Goal: Task Accomplishment & Management: Complete application form

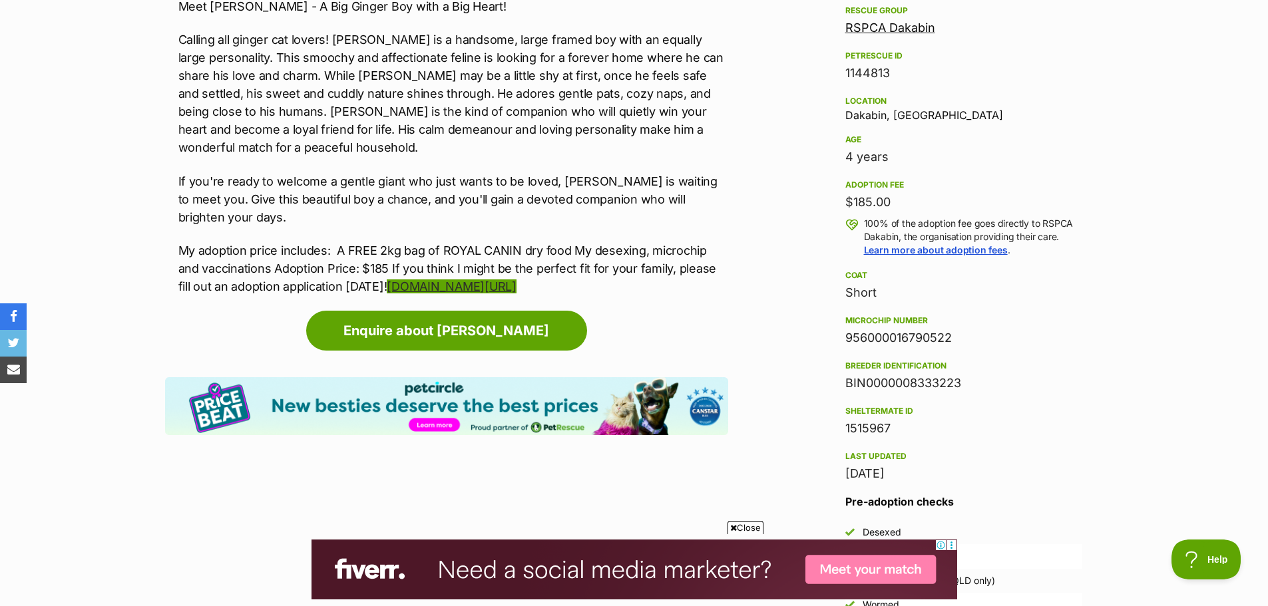
click at [516, 280] on link "www.rspcaqld.org.au/apply-to-adopt" at bounding box center [451, 287] width 129 height 14
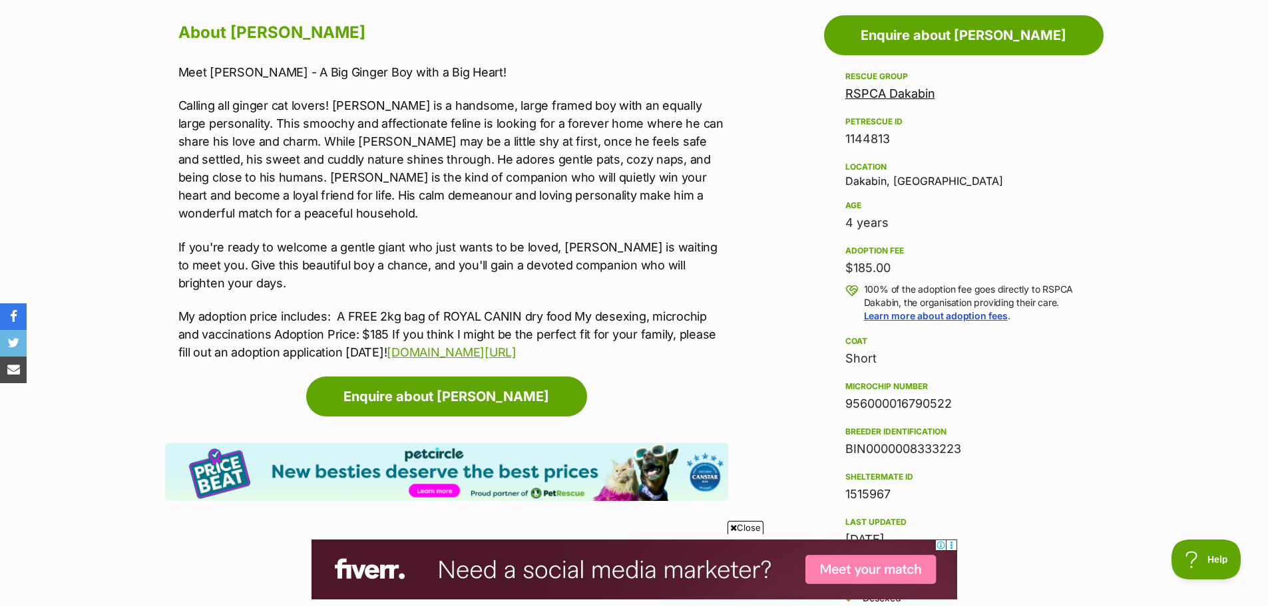
scroll to position [732, 0]
drag, startPoint x: 903, startPoint y: 137, endPoint x: 846, endPoint y: 141, distance: 56.7
click at [846, 141] on div "1144813" at bounding box center [963, 139] width 237 height 19
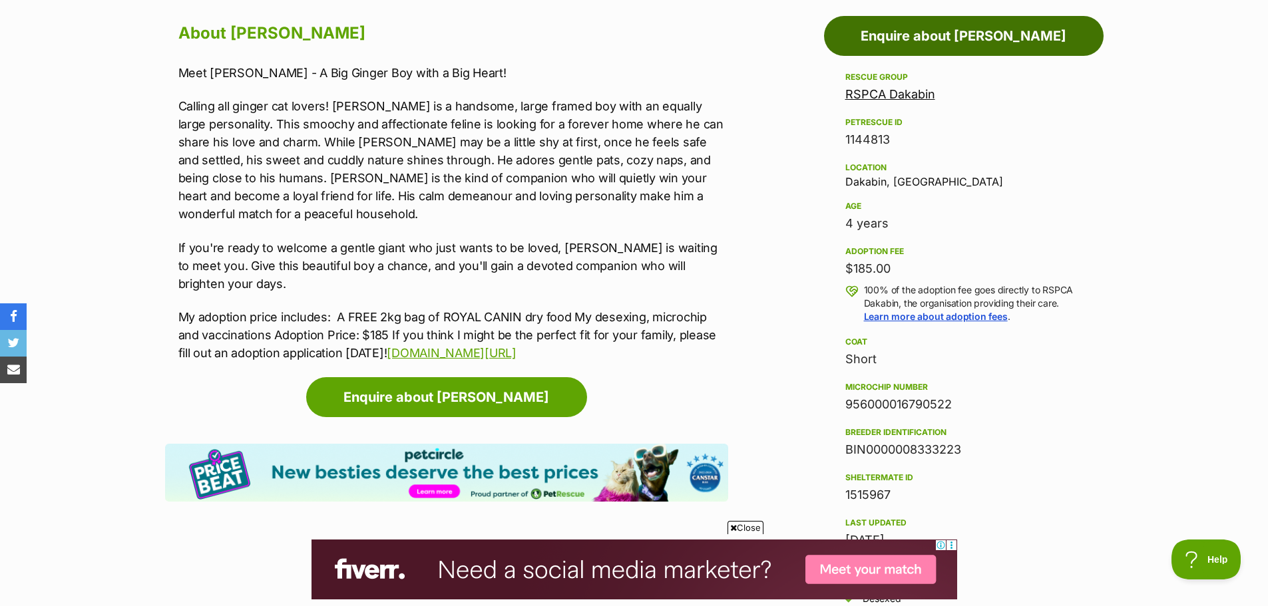
copy div "1144813"
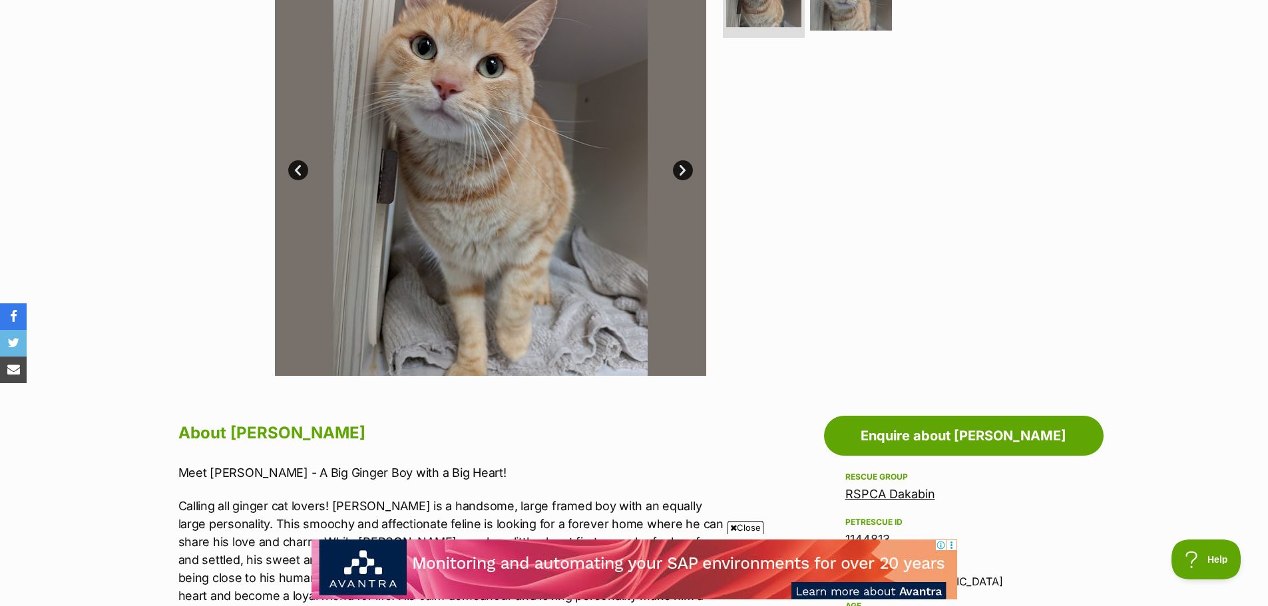
scroll to position [0, 0]
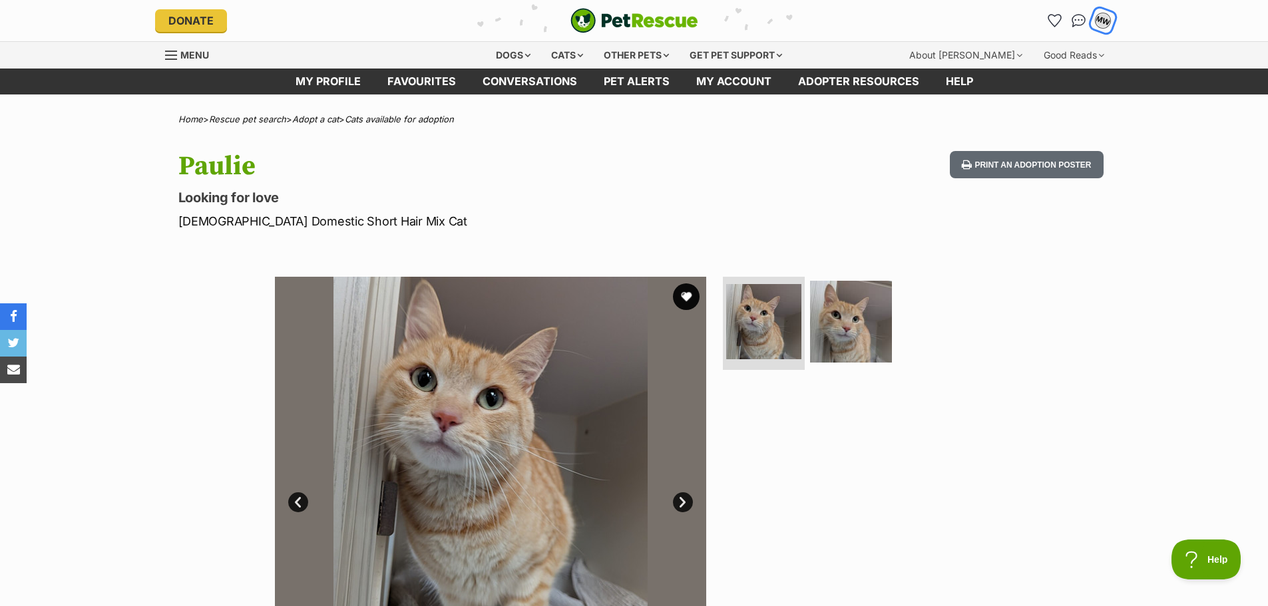
click at [1105, 22] on div "MW" at bounding box center [1102, 20] width 17 height 17
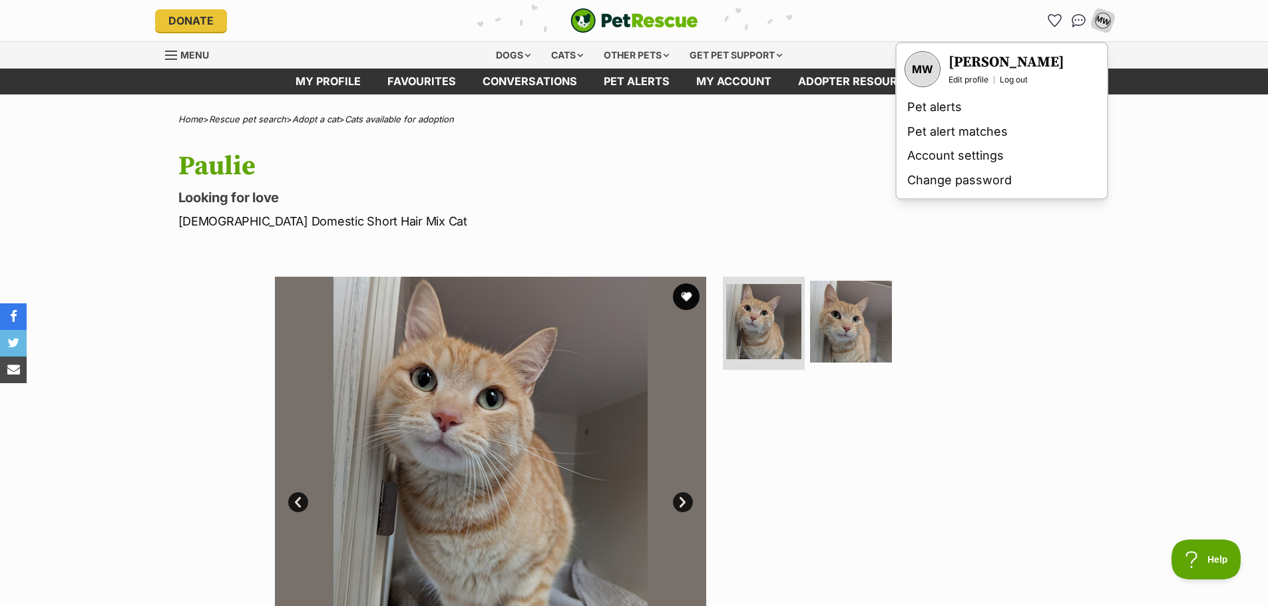
click at [979, 63] on h3 "[PERSON_NAME]" at bounding box center [1007, 62] width 116 height 19
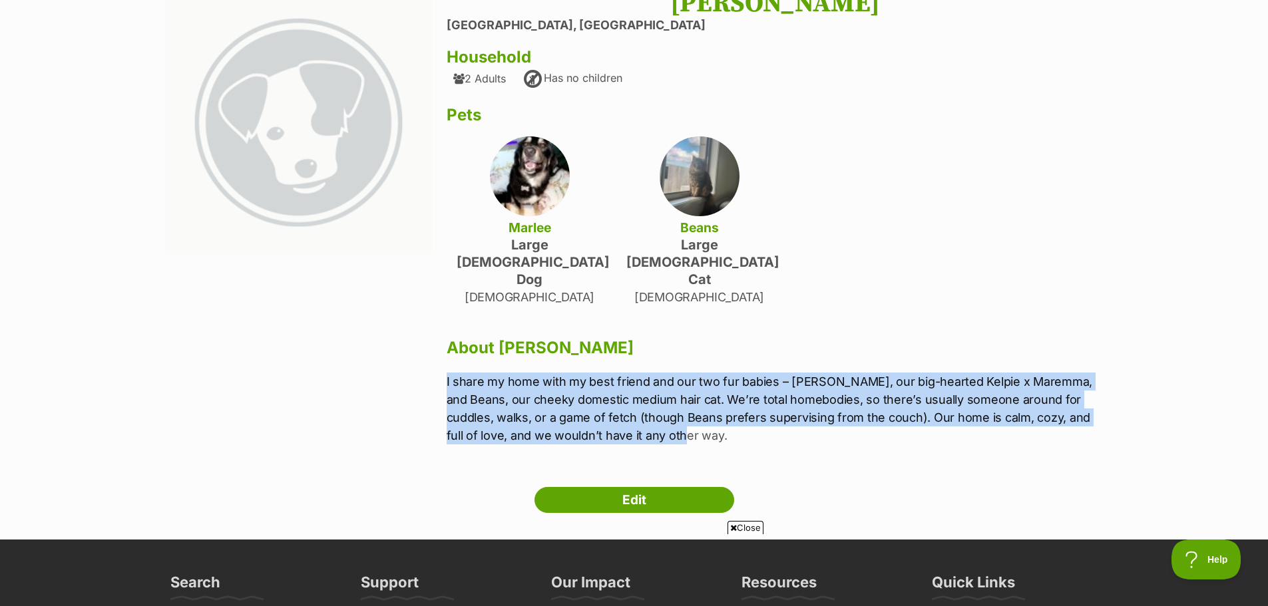
drag, startPoint x: 618, startPoint y: 412, endPoint x: 447, endPoint y: 346, distance: 183.6
click at [447, 346] on div "Mikala White Ripley, Queensland Household 2 Adults Has no children Pets Marlee …" at bounding box center [775, 224] width 657 height 473
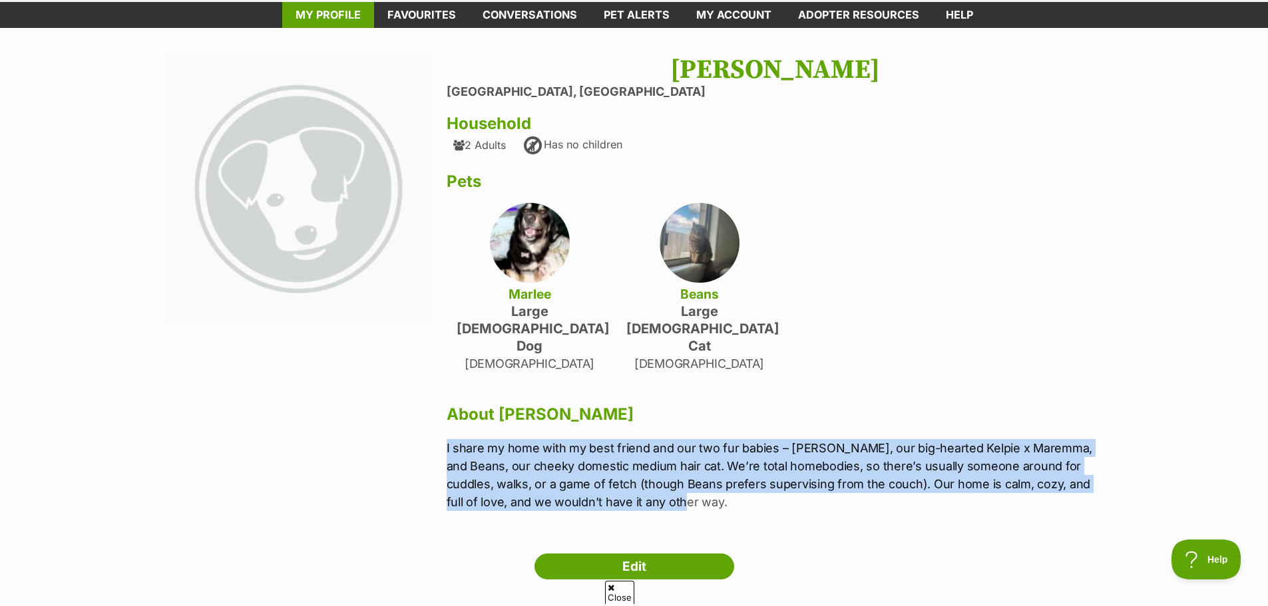
click at [314, 25] on link "My profile" at bounding box center [328, 15] width 92 height 26
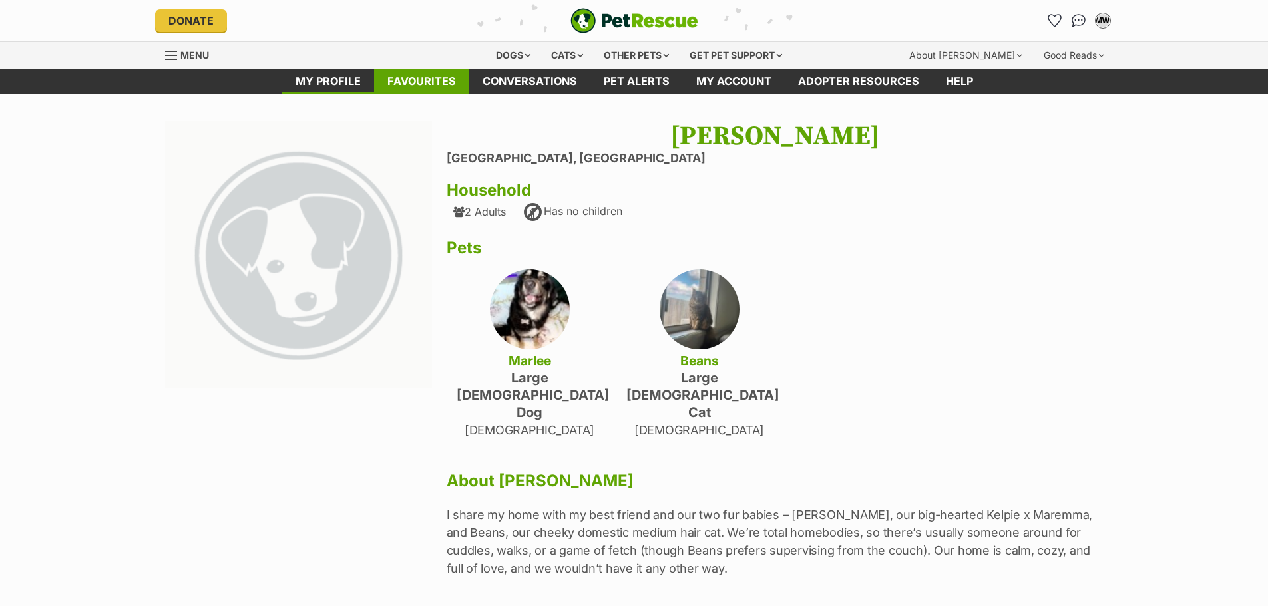
click at [454, 89] on link "Favourites" at bounding box center [421, 82] width 95 height 26
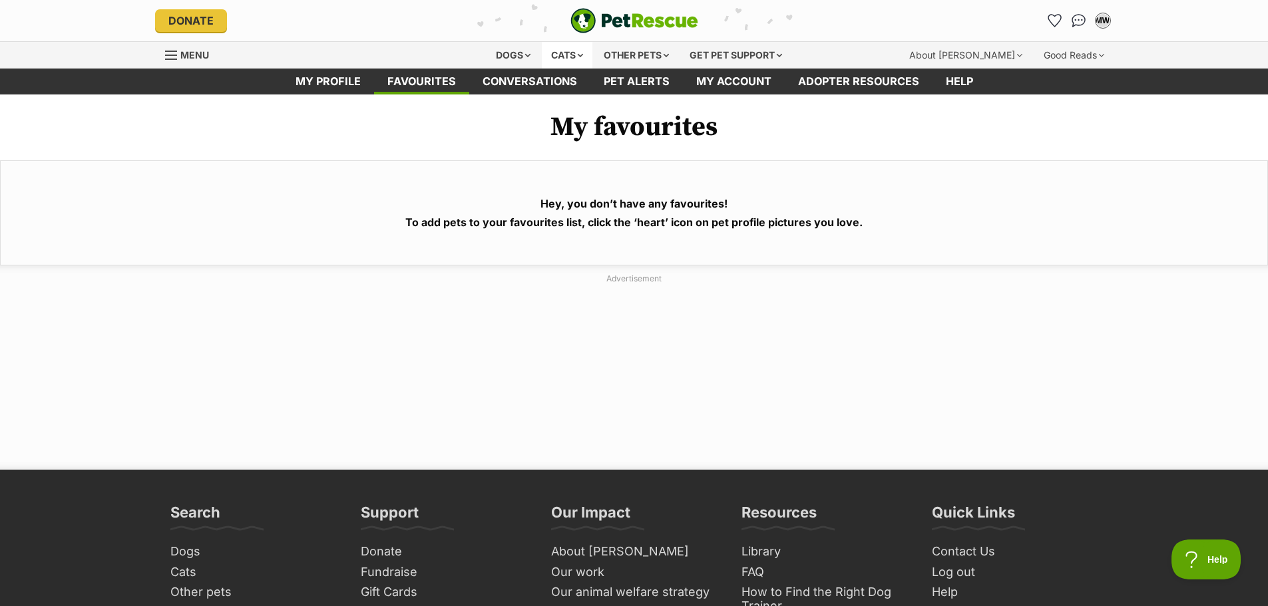
click at [545, 53] on div "Cats" at bounding box center [567, 55] width 51 height 27
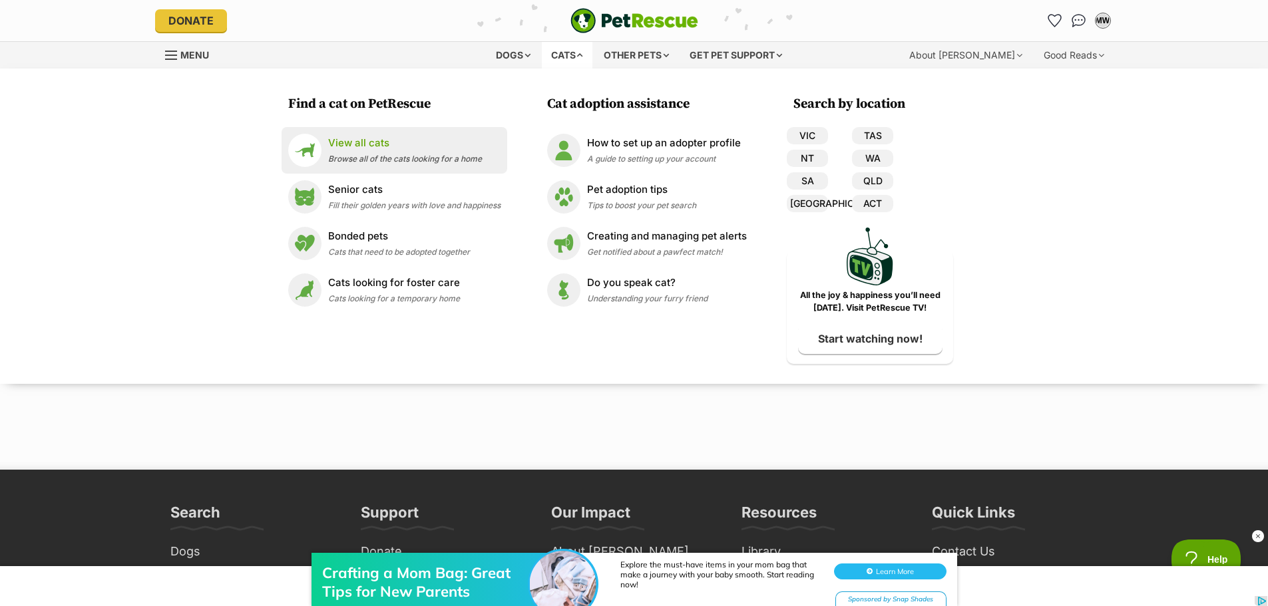
click at [393, 152] on div "View all cats Browse all of the cats looking for a home" at bounding box center [405, 150] width 154 height 29
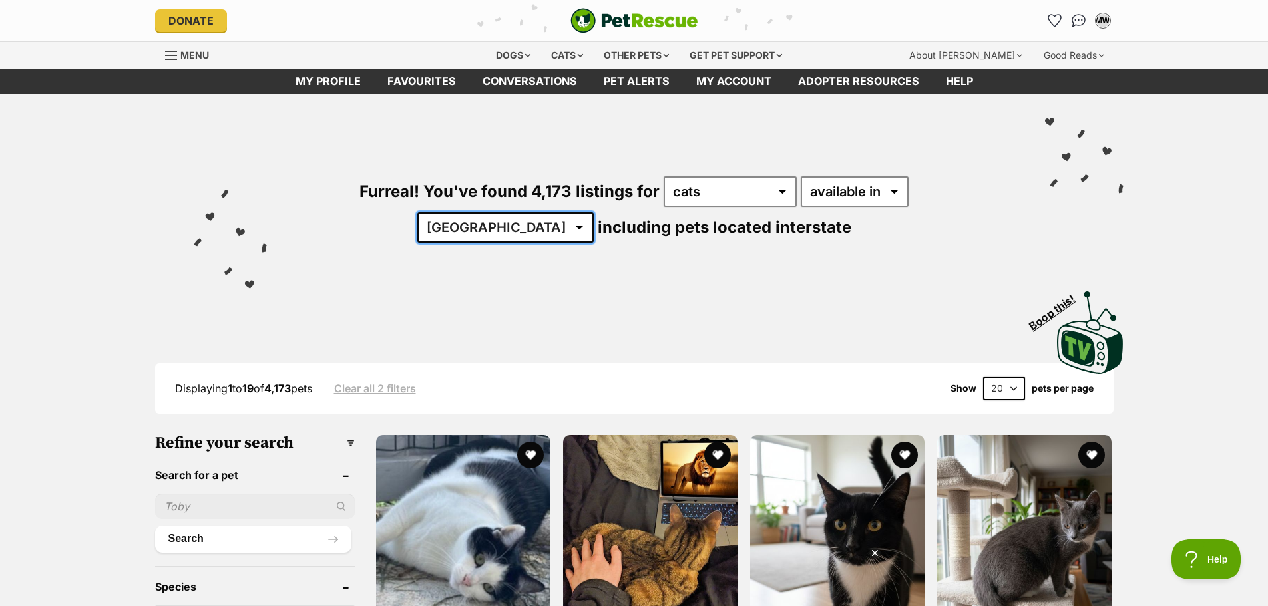
click at [594, 212] on select "Australia ACT NSW NT QLD SA TAS VIC WA" at bounding box center [505, 227] width 176 height 31
select select "QLD"
click at [594, 212] on select "Australia ACT NSW NT QLD SA TAS VIC WA" at bounding box center [505, 227] width 176 height 31
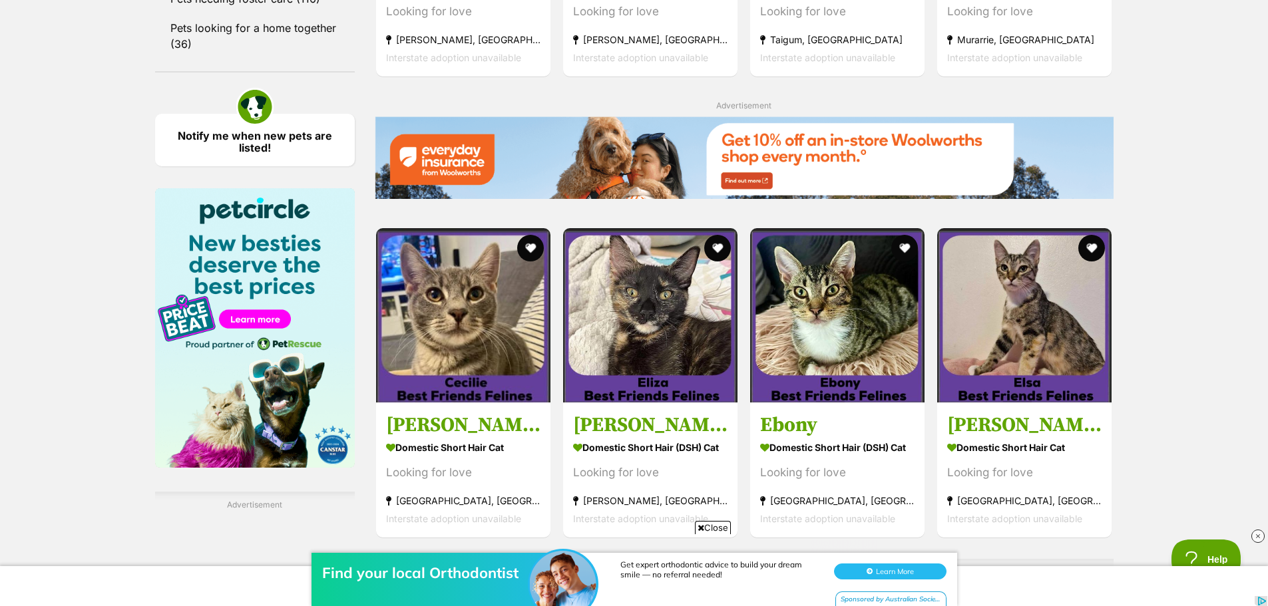
scroll to position [2264, 0]
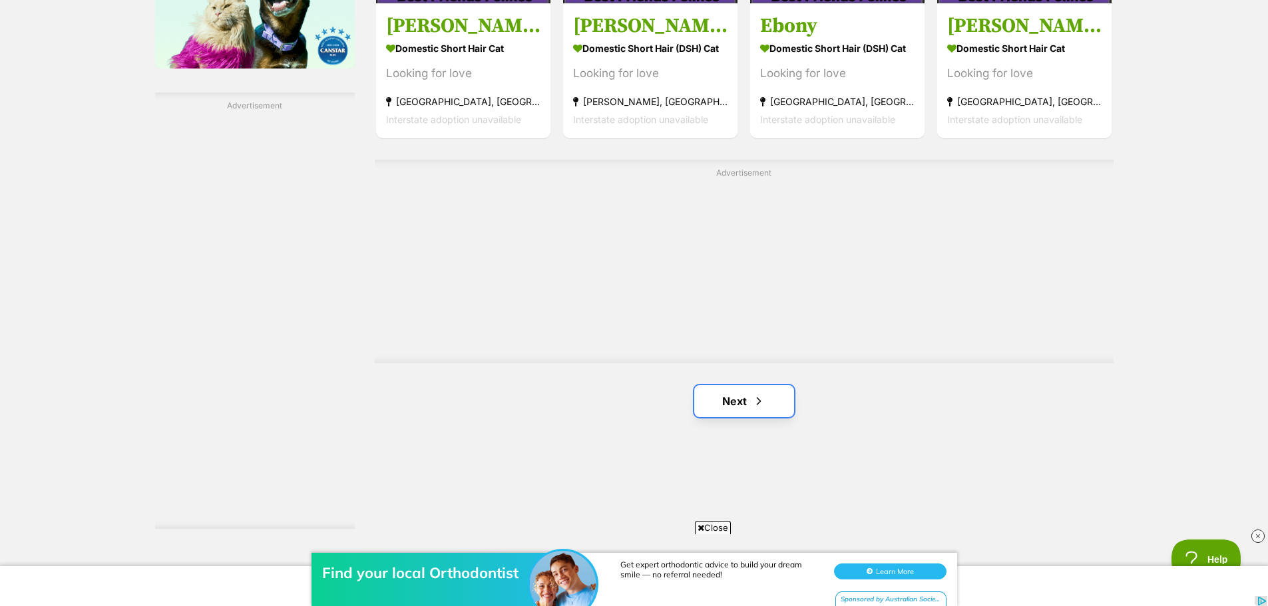
click at [760, 402] on span "Next page" at bounding box center [758, 401] width 13 height 16
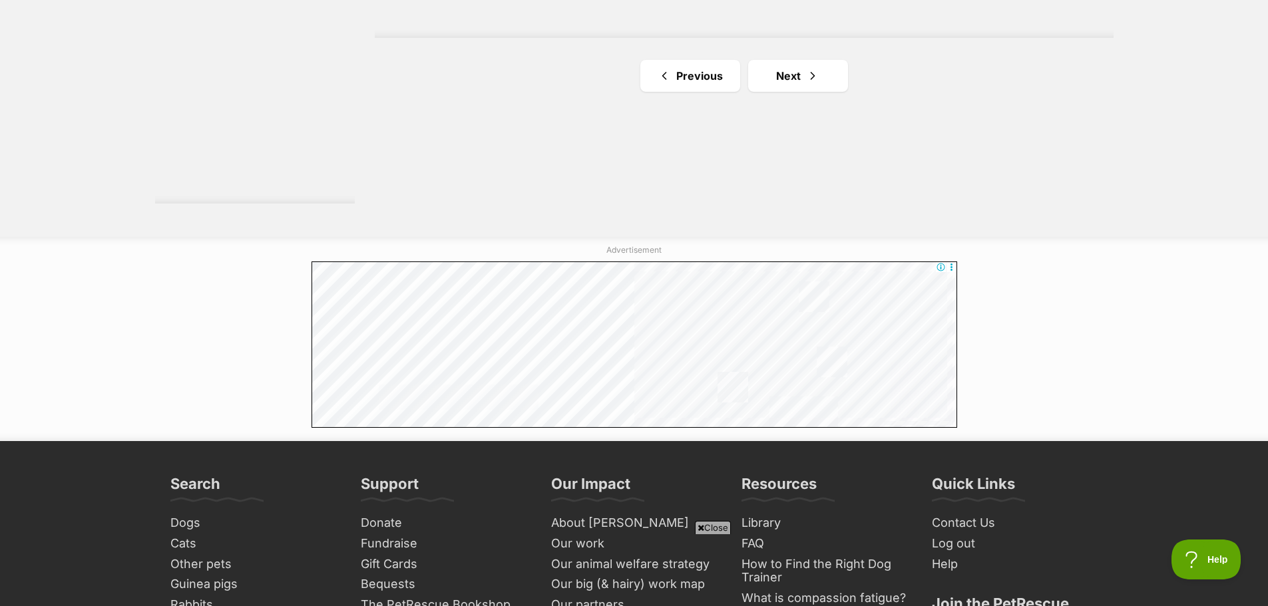
scroll to position [2397, 0]
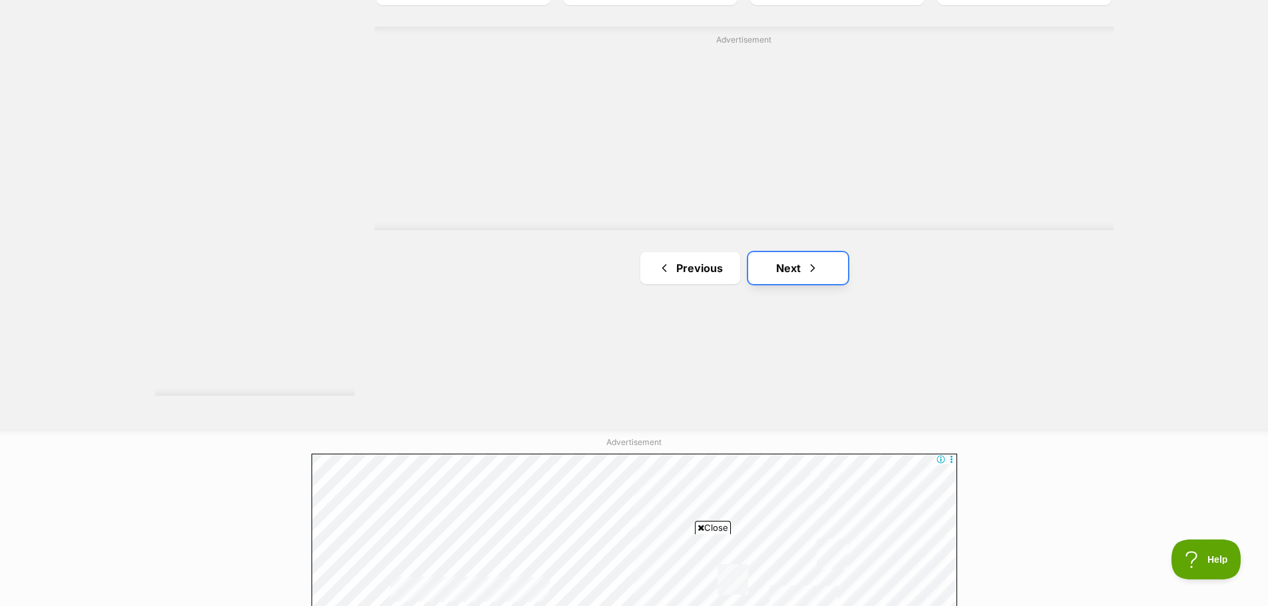
click at [787, 270] on link "Next" at bounding box center [798, 268] width 100 height 32
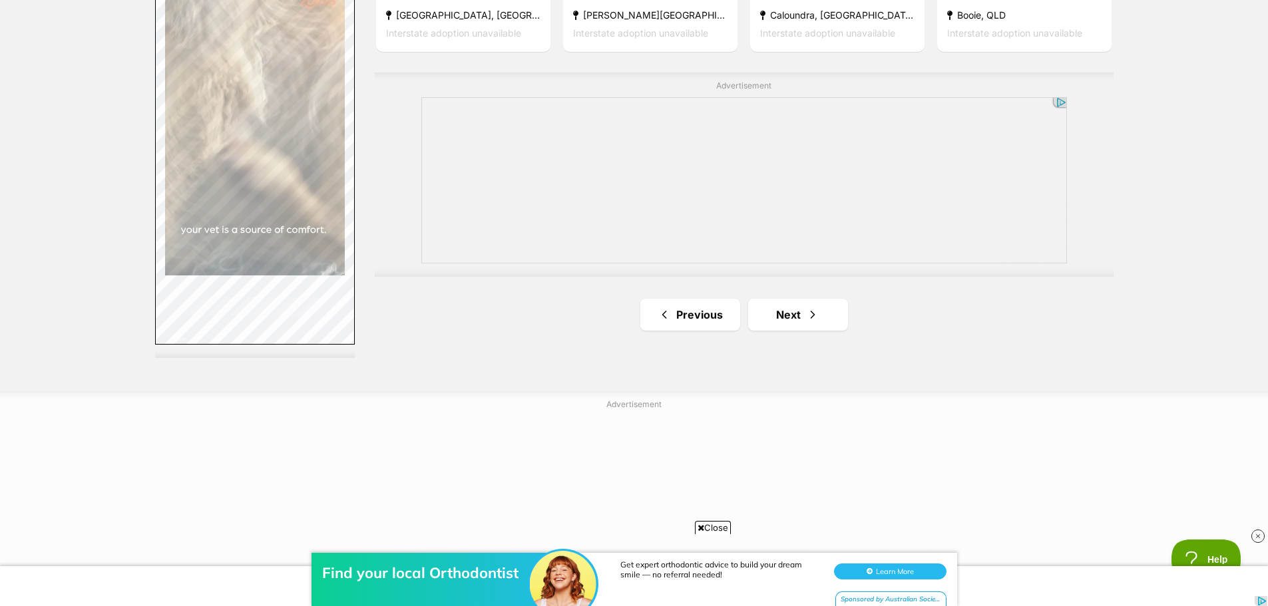
scroll to position [2596, 0]
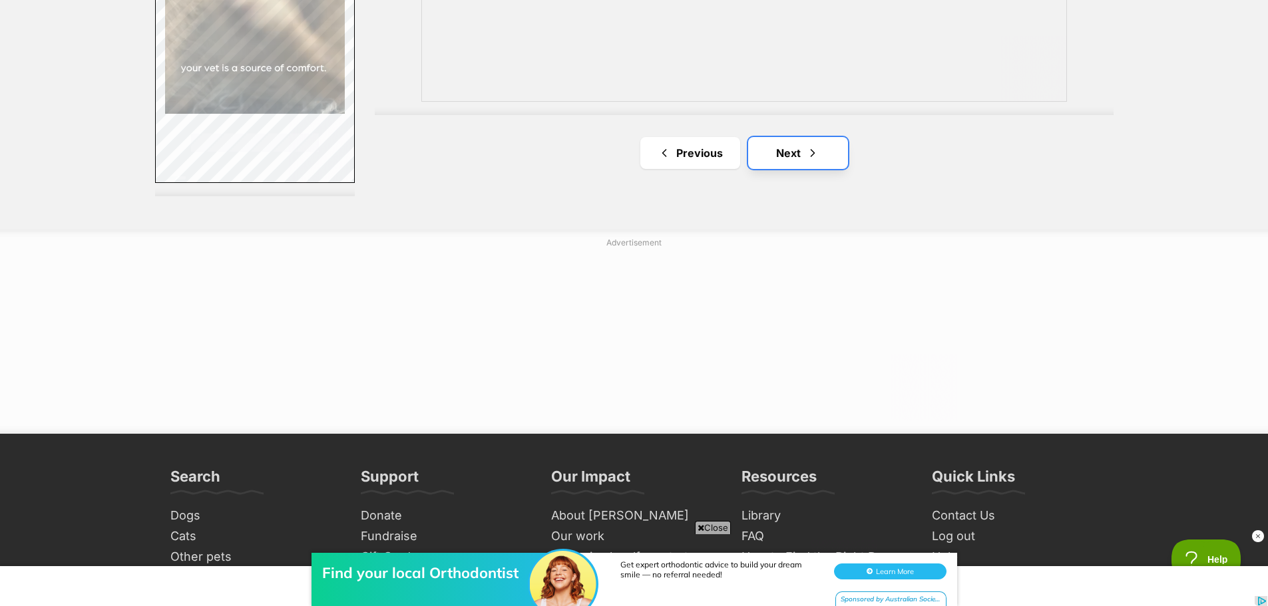
click at [788, 156] on link "Next" at bounding box center [798, 153] width 100 height 32
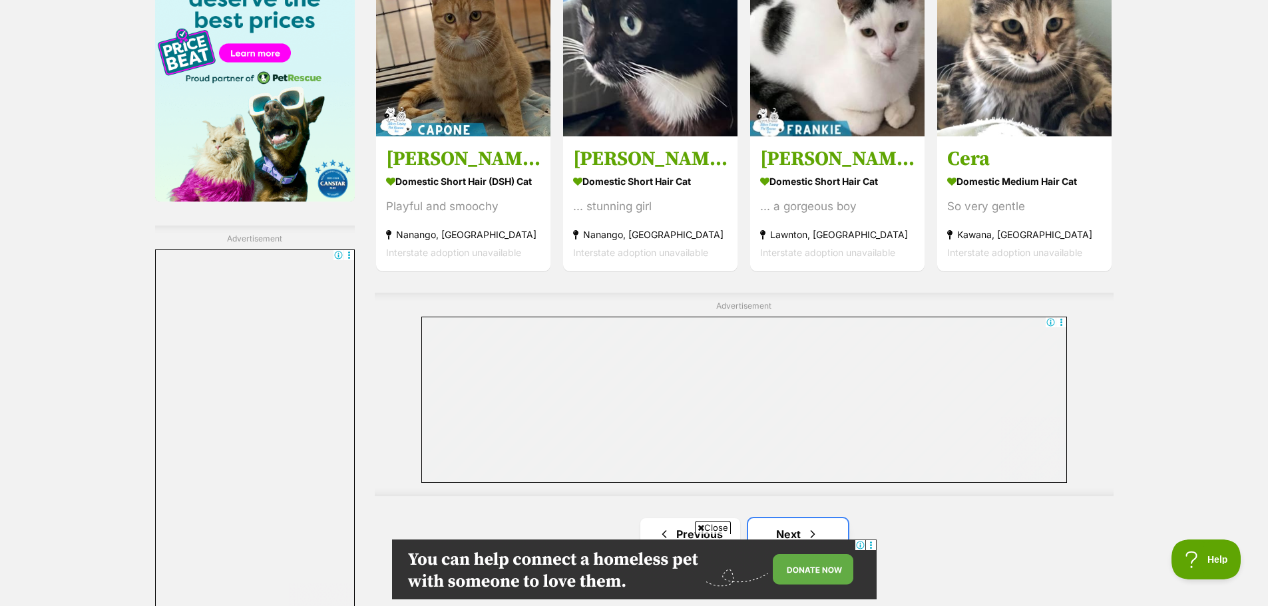
click at [794, 531] on link "Next" at bounding box center [798, 535] width 100 height 32
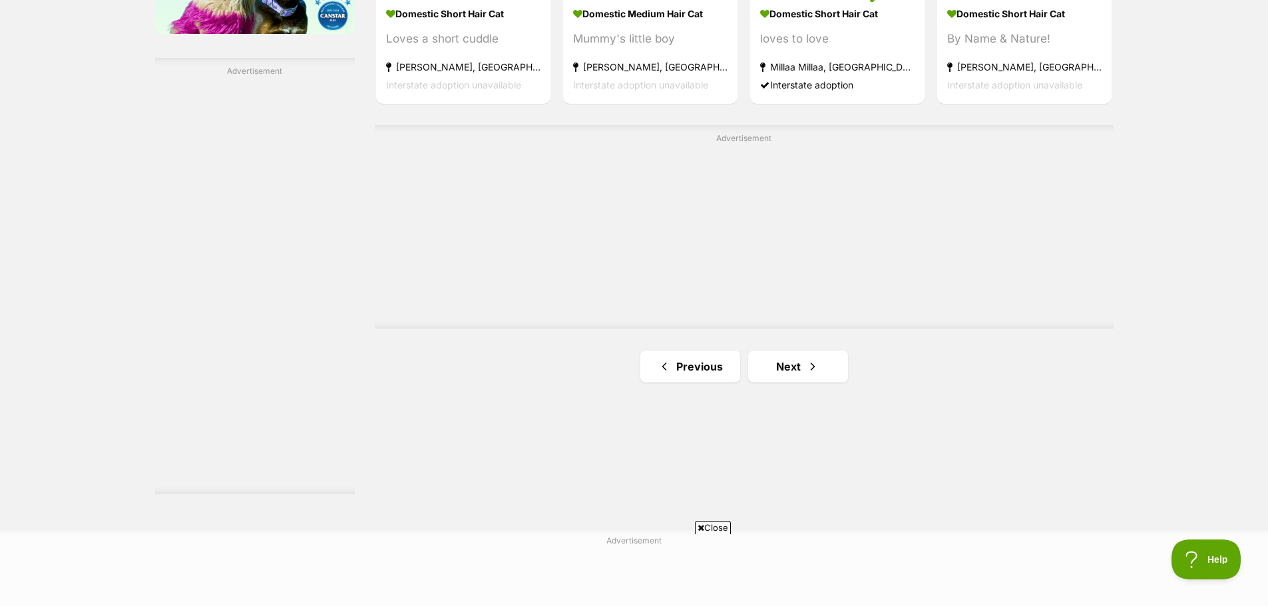
scroll to position [2397, 0]
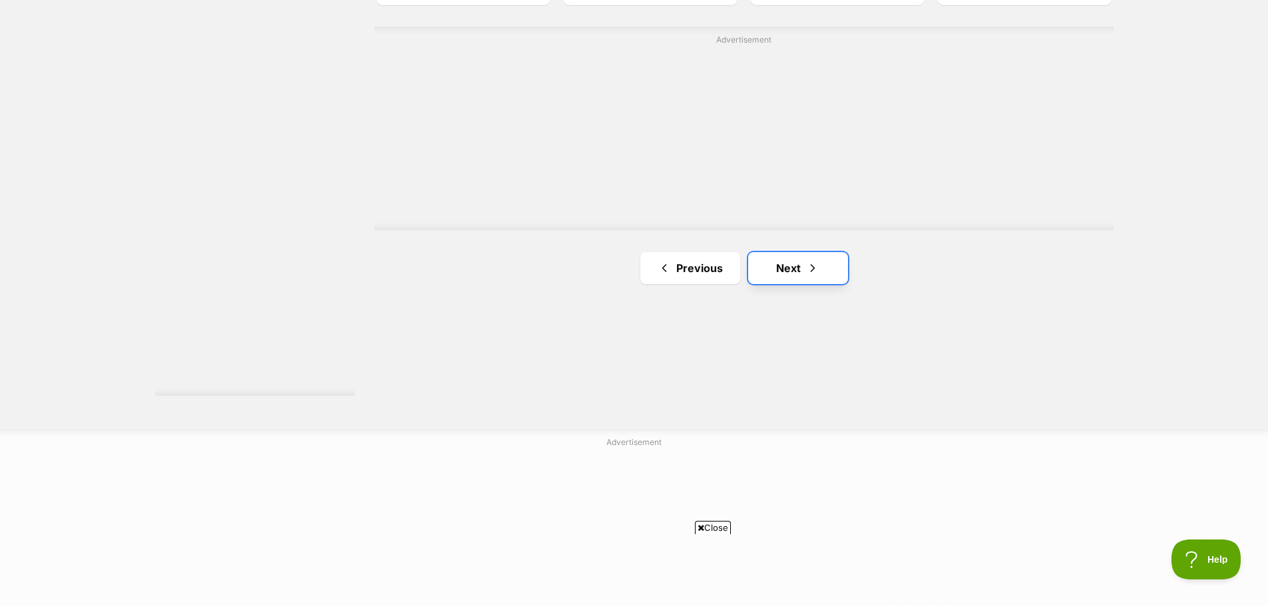
click at [767, 265] on link "Next" at bounding box center [798, 268] width 100 height 32
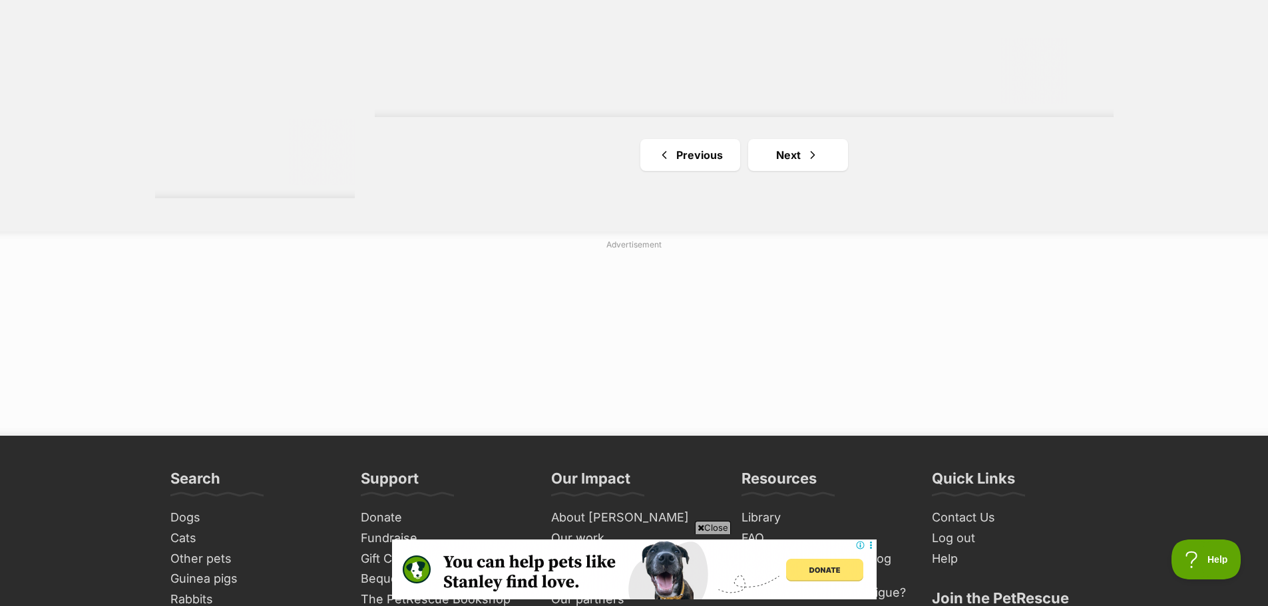
scroll to position [2596, 0]
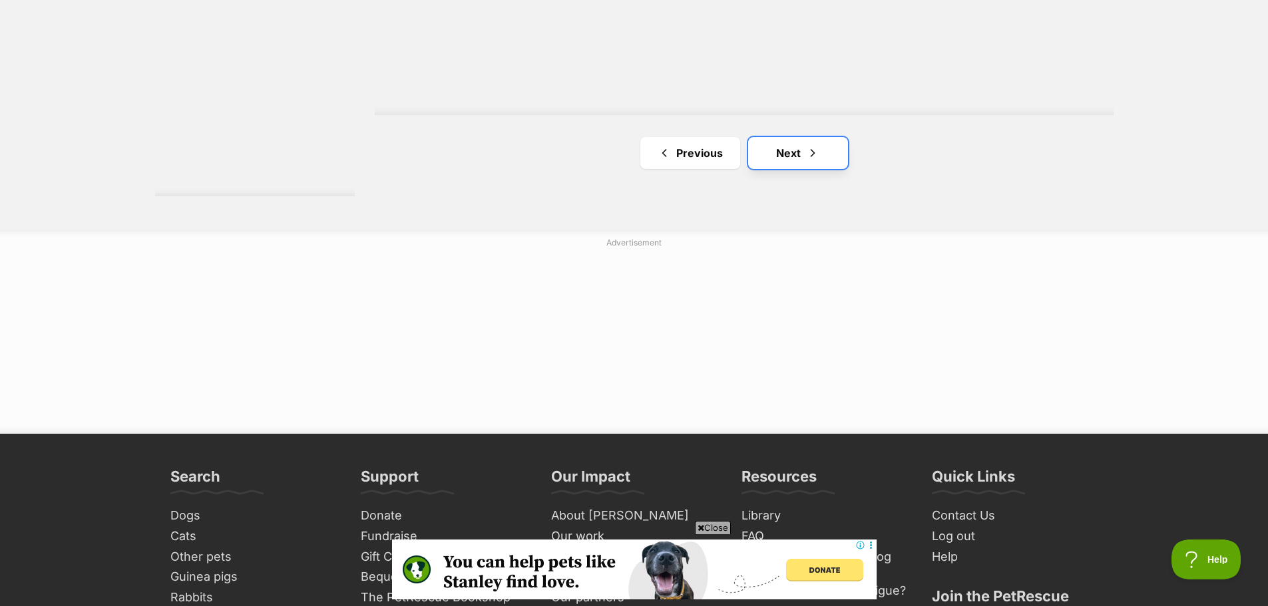
click at [800, 158] on link "Next" at bounding box center [798, 153] width 100 height 32
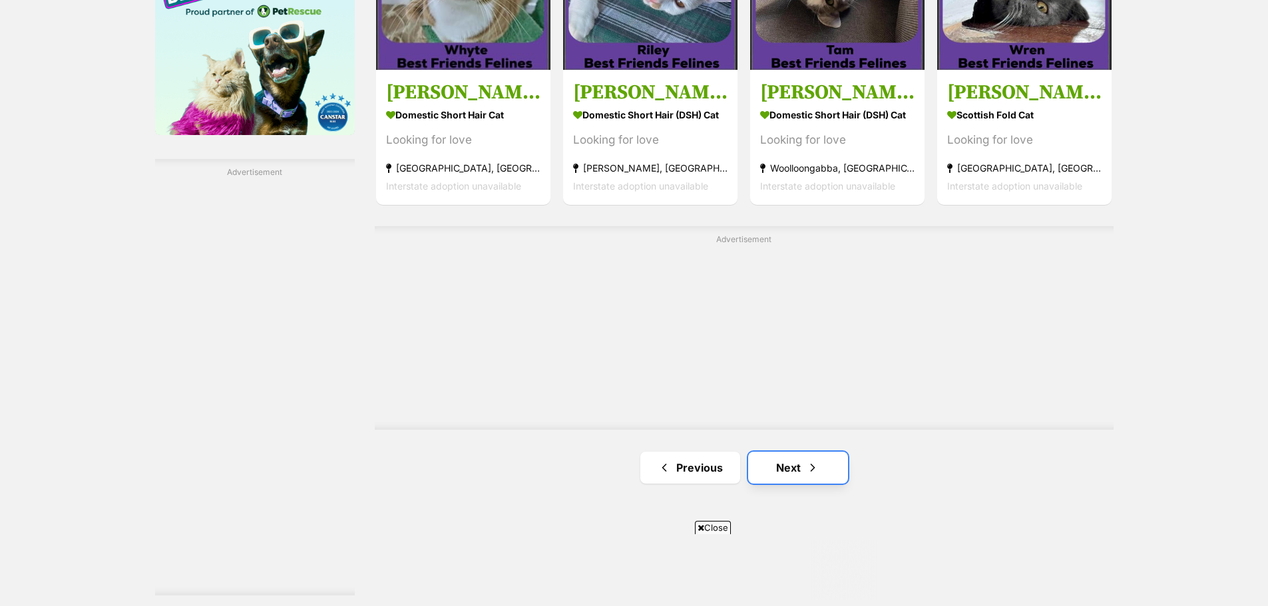
click at [794, 463] on link "Next" at bounding box center [798, 468] width 100 height 32
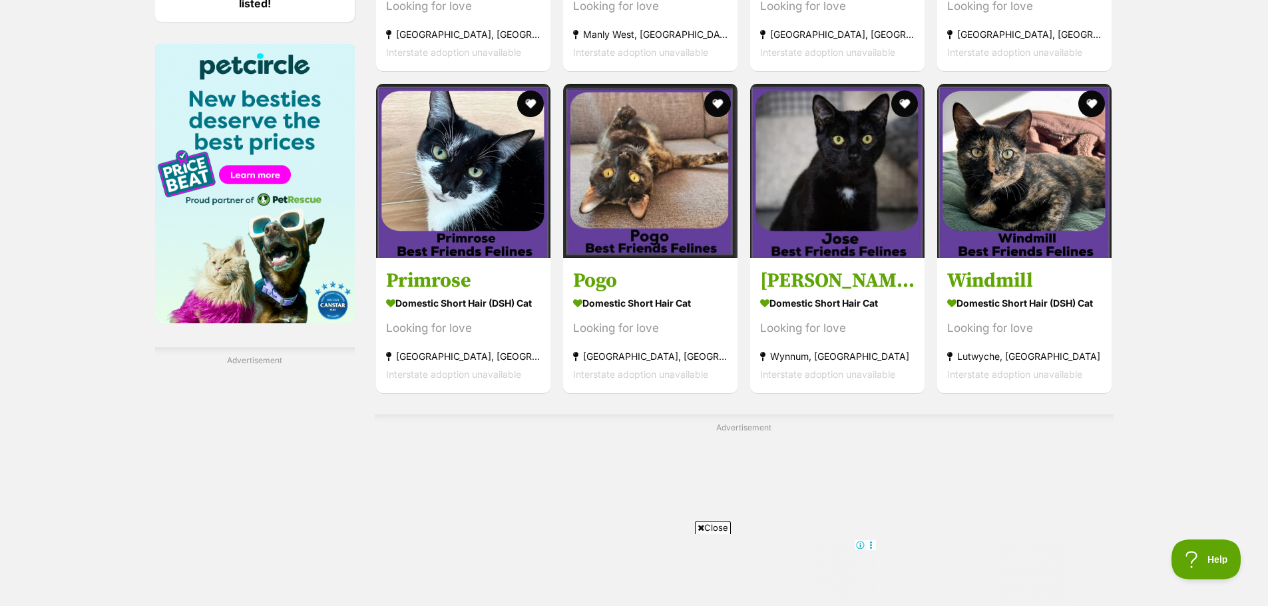
scroll to position [2397, 0]
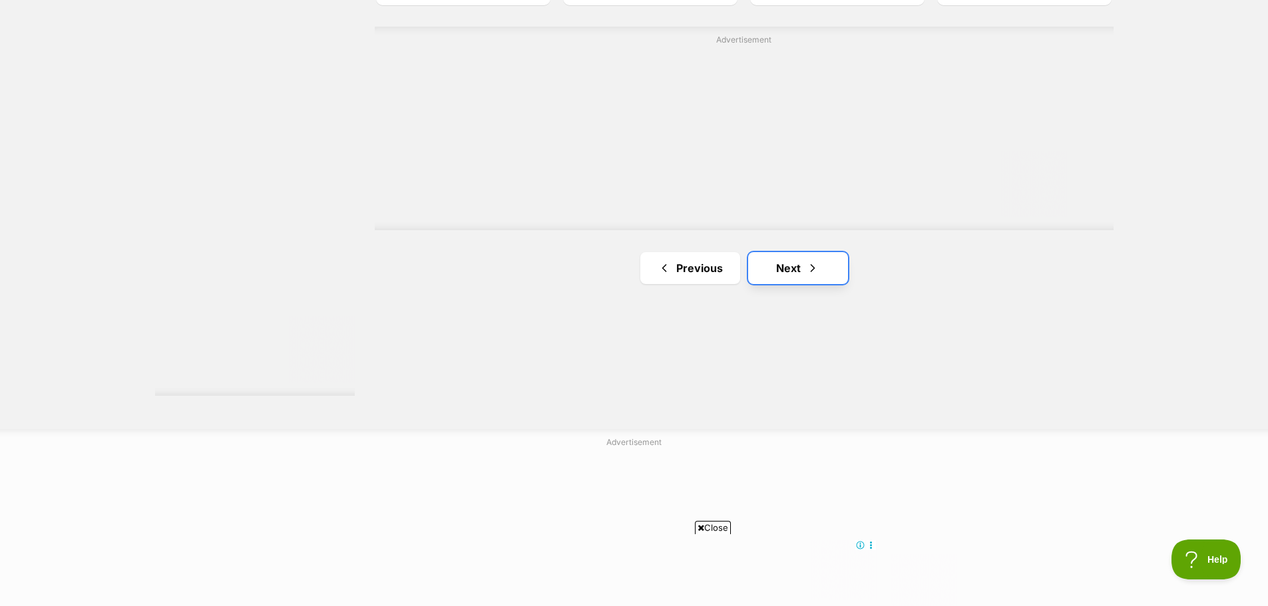
drag, startPoint x: 833, startPoint y: 258, endPoint x: 820, endPoint y: 266, distance: 15.9
click at [833, 258] on link "Next" at bounding box center [798, 268] width 100 height 32
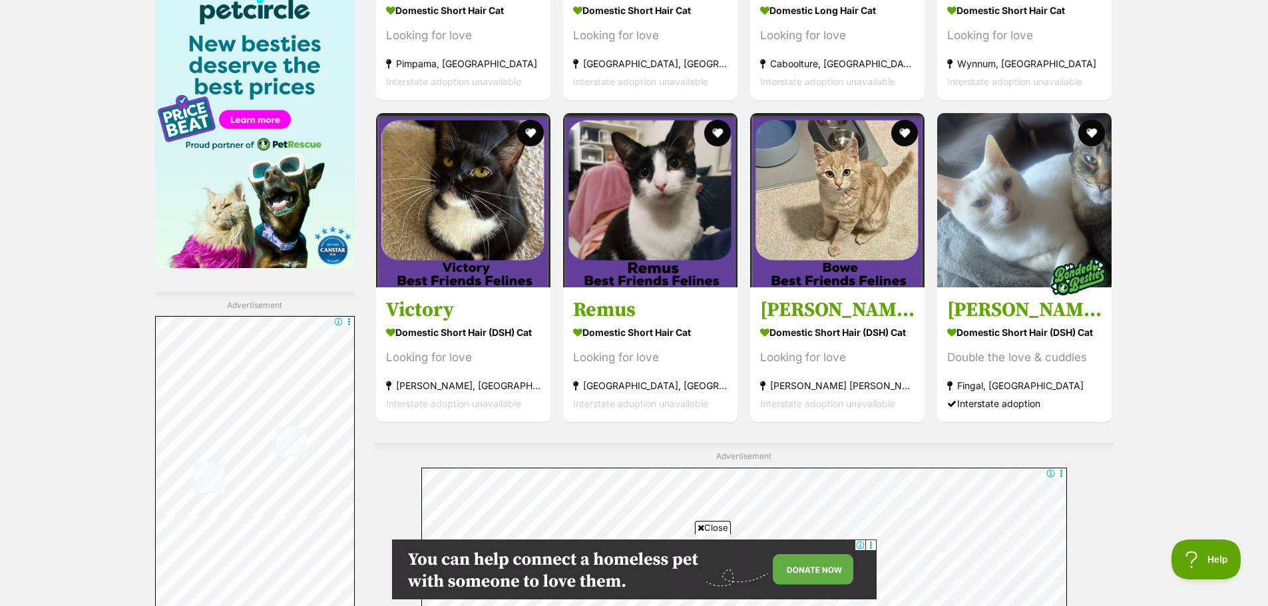
scroll to position [2397, 0]
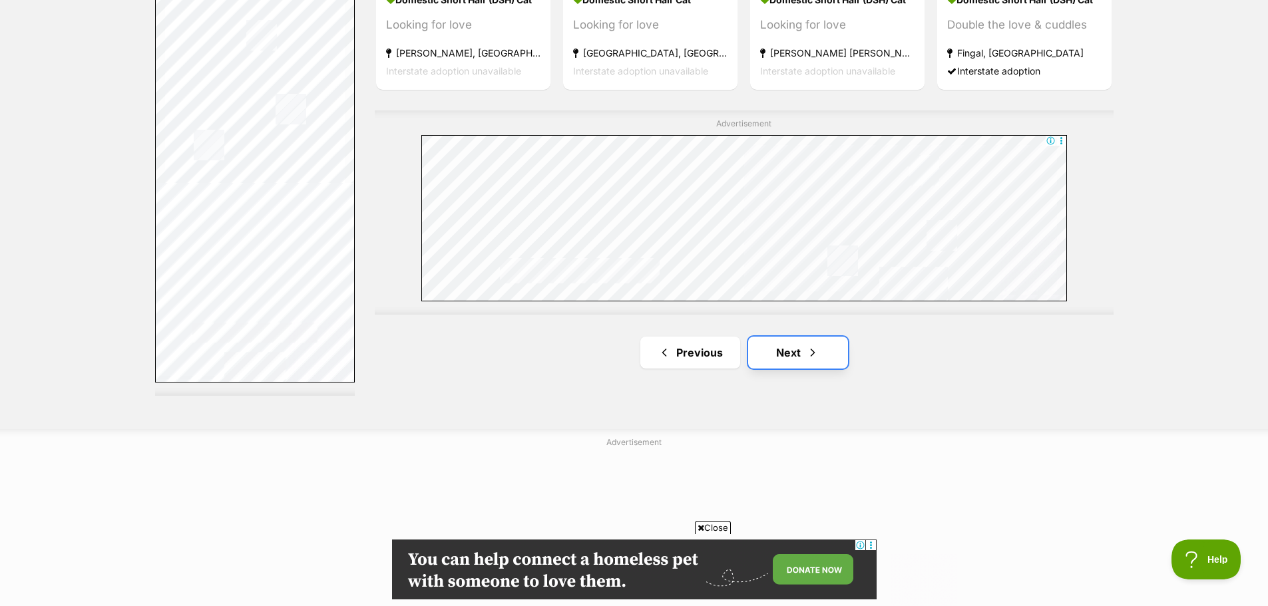
click at [826, 360] on link "Next" at bounding box center [798, 353] width 100 height 32
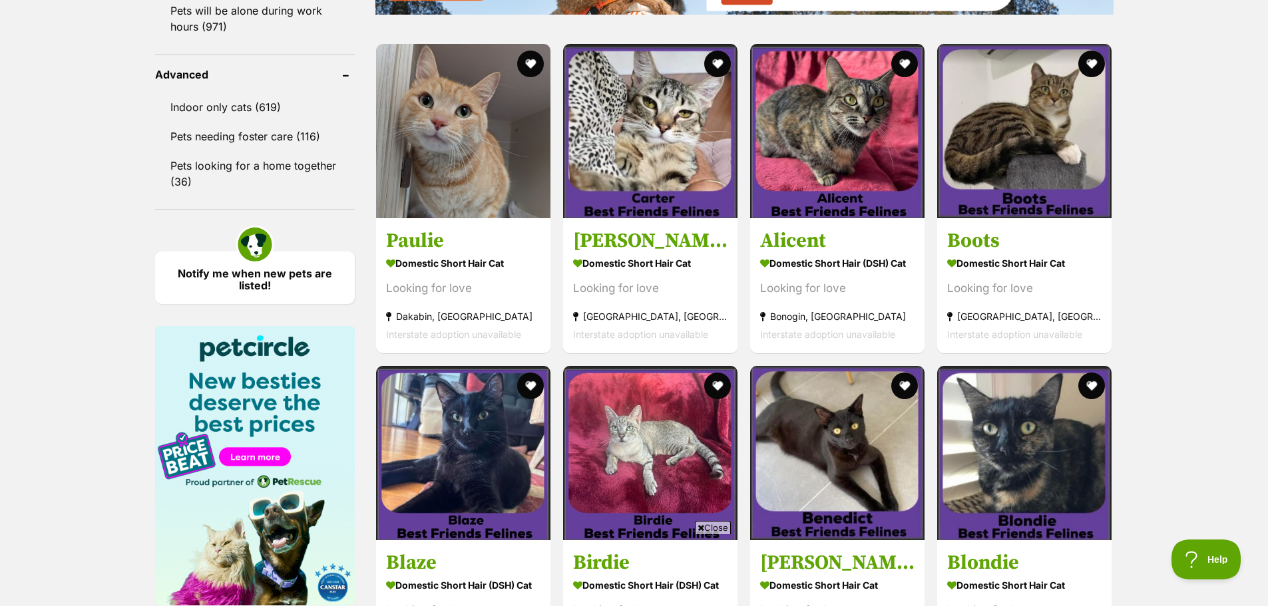
scroll to position [1731, 0]
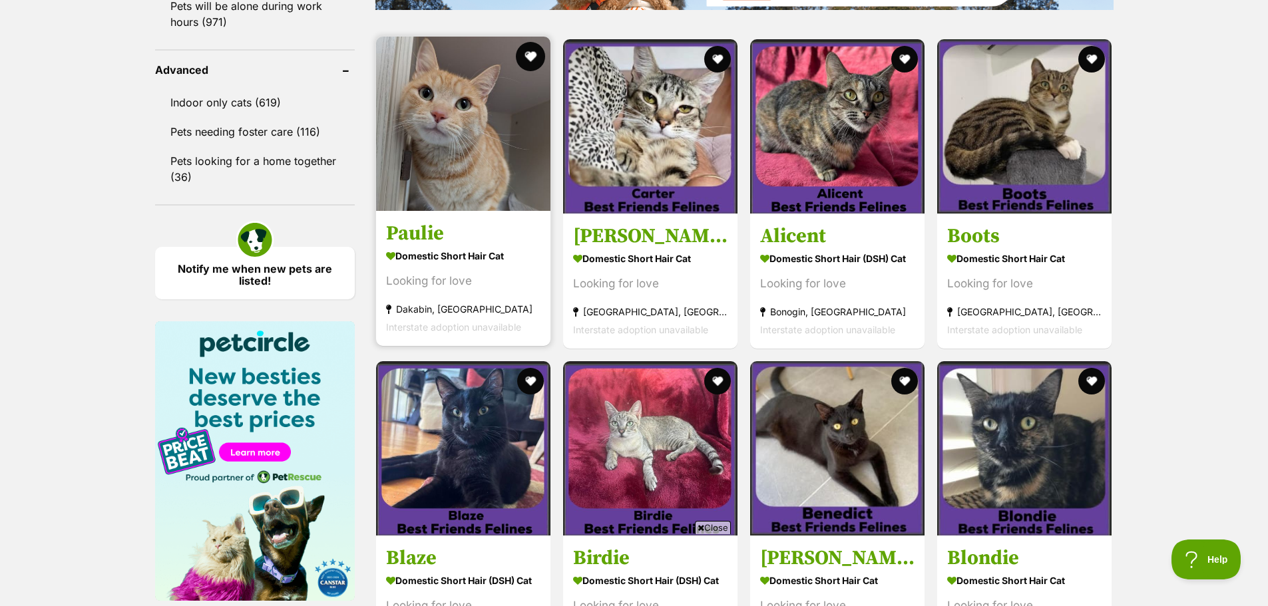
click at [536, 59] on button "favourite" at bounding box center [530, 56] width 29 height 29
click at [532, 101] on img at bounding box center [463, 124] width 174 height 174
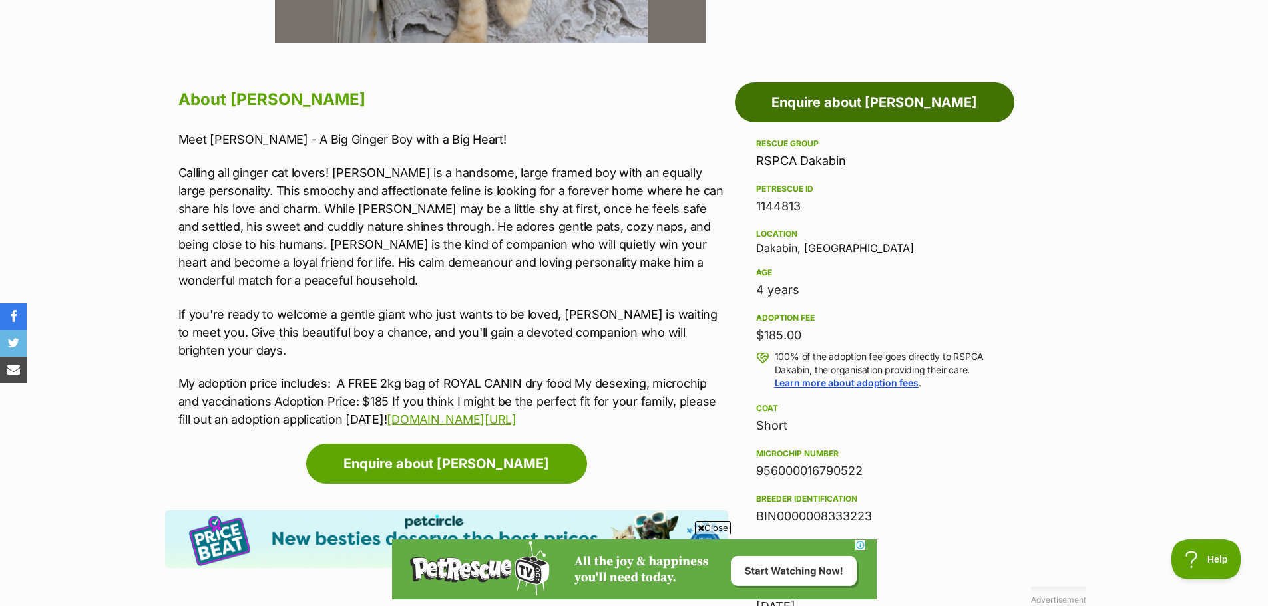
click at [856, 117] on link "Enquire about [PERSON_NAME]" at bounding box center [875, 103] width 280 height 40
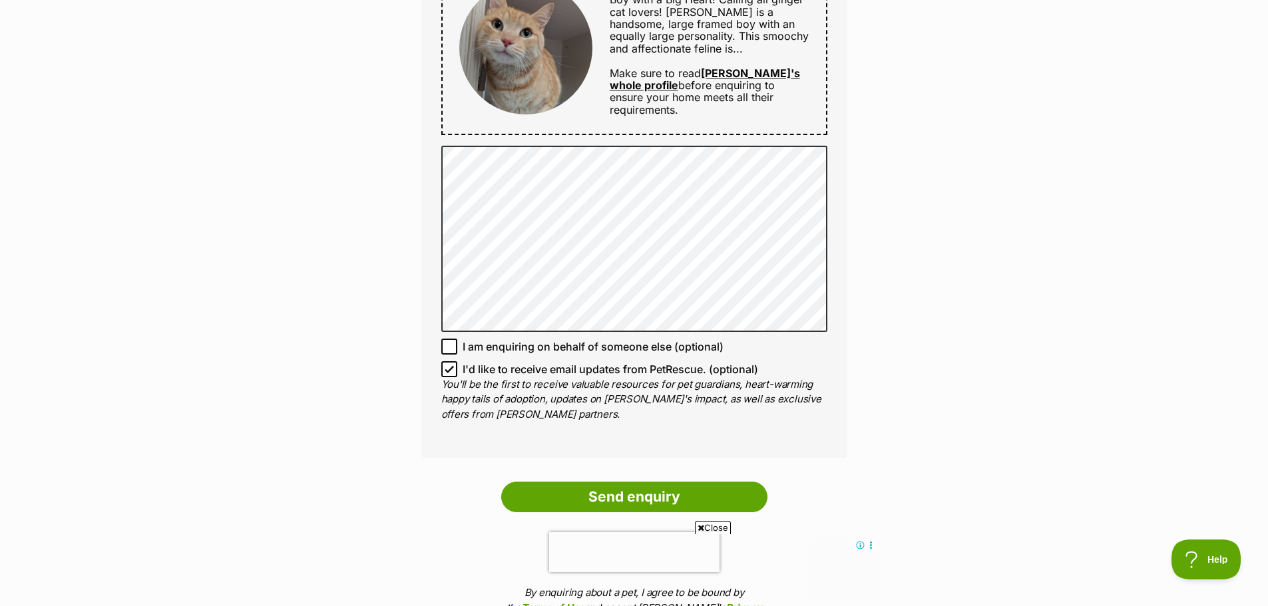
scroll to position [799, 0]
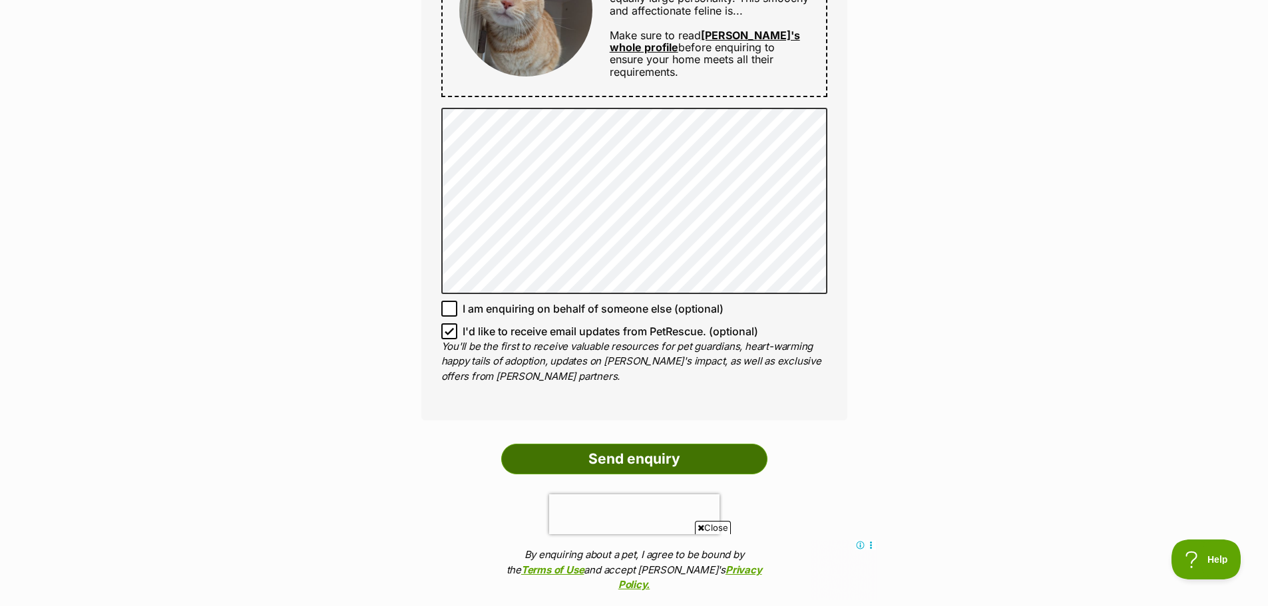
click at [592, 463] on input "Send enquiry" at bounding box center [634, 459] width 266 height 31
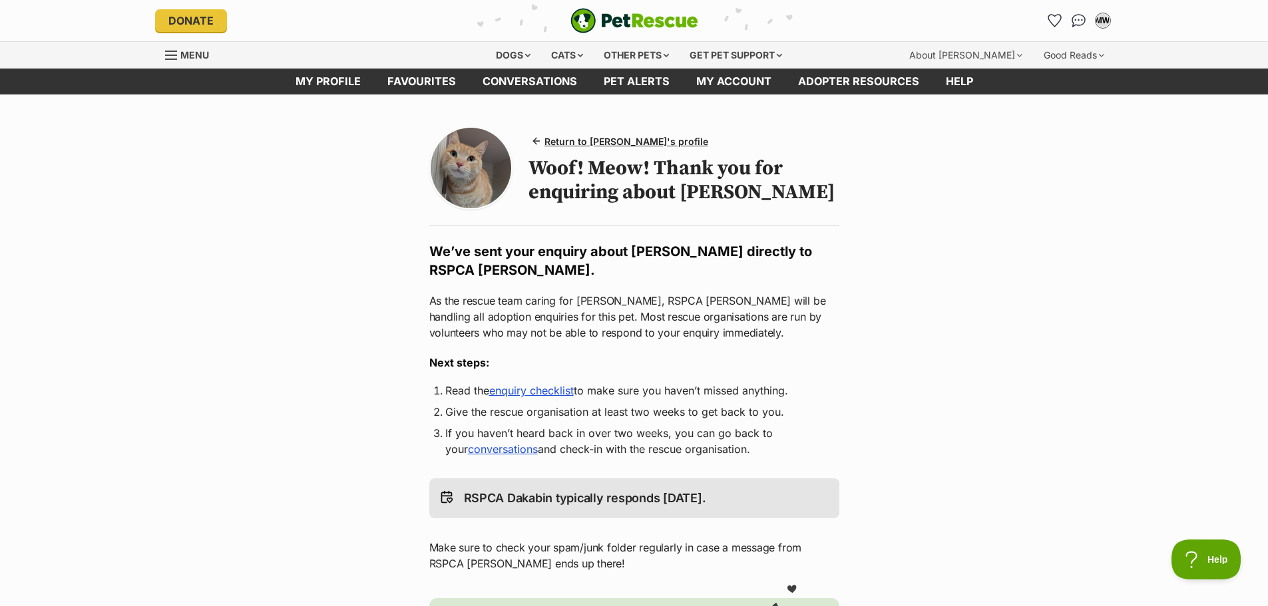
click at [545, 389] on link "enquiry checklist" at bounding box center [531, 390] width 85 height 13
